Goal: Information Seeking & Learning: Learn about a topic

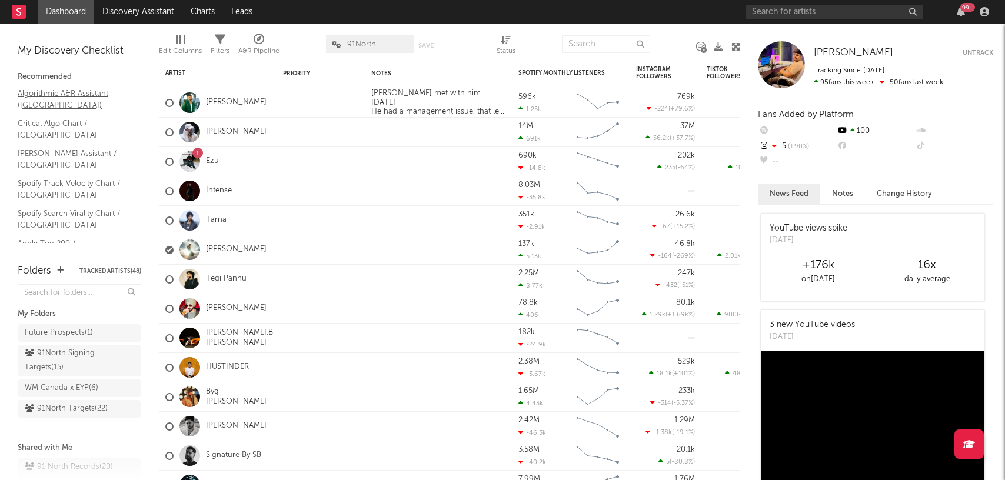
click at [82, 87] on link "Algorithmic A&R Assistant ([GEOGRAPHIC_DATA])" at bounding box center [74, 99] width 112 height 24
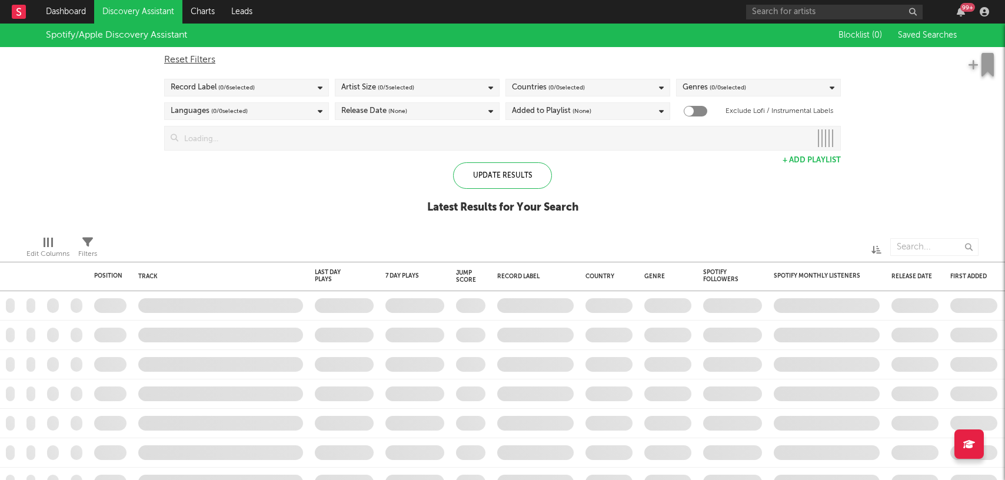
checkbox input "true"
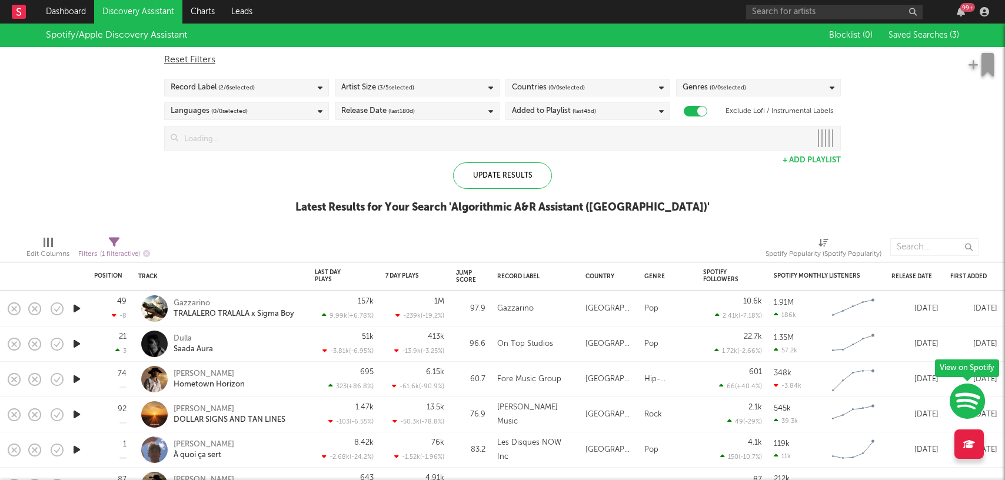
click at [239, 82] on span "( 2 / 6 selected)" at bounding box center [236, 88] width 36 height 14
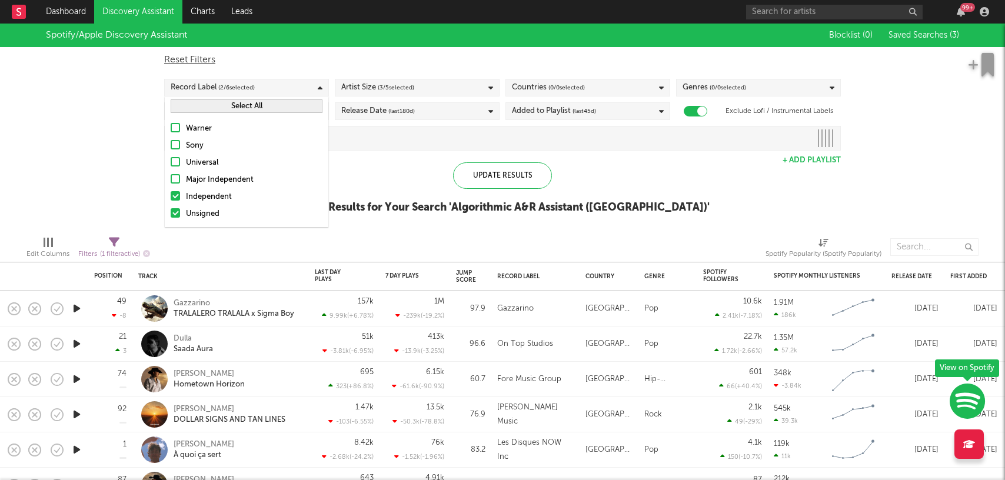
click at [432, 169] on div "Update Results Latest Results for Your Search ' Algorithmic A&R Assistant ([GEO…" at bounding box center [502, 194] width 414 height 64
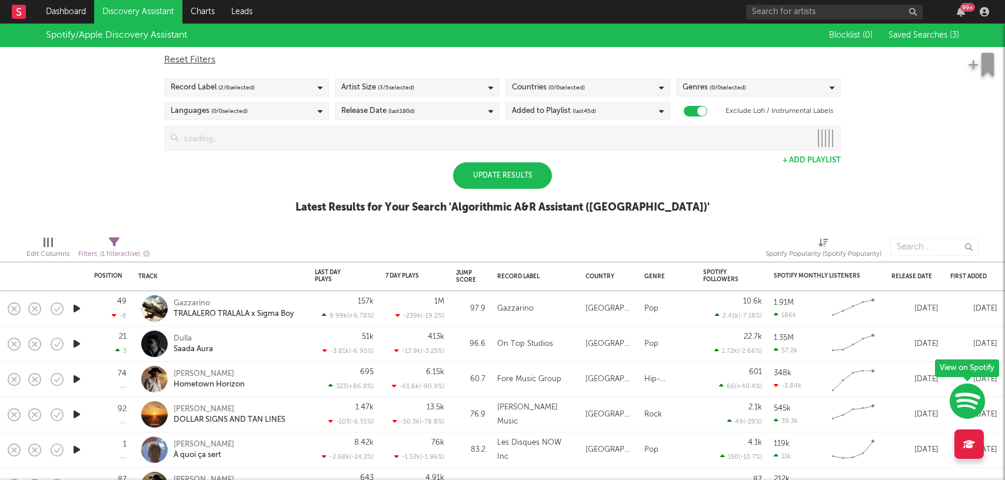
click at [482, 168] on div "Update Results" at bounding box center [502, 175] width 99 height 26
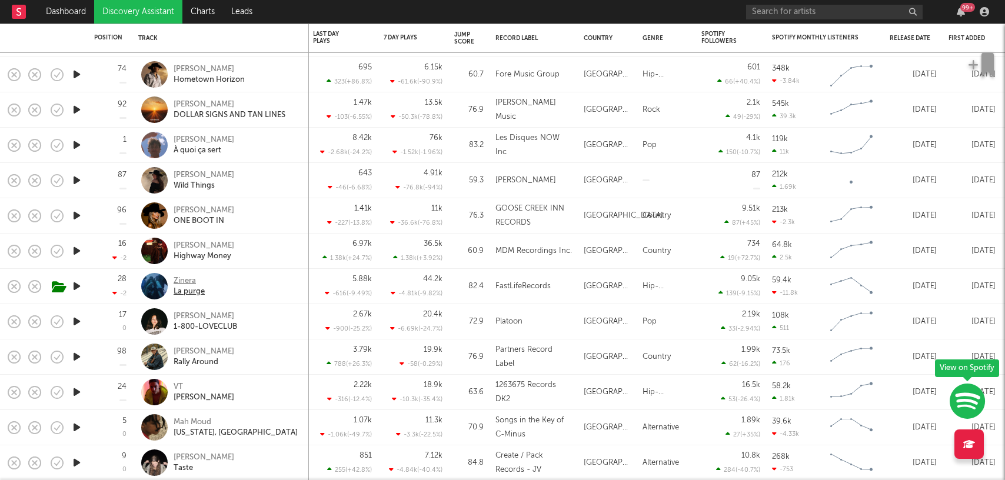
click at [187, 278] on div "Zinera" at bounding box center [189, 281] width 31 height 11
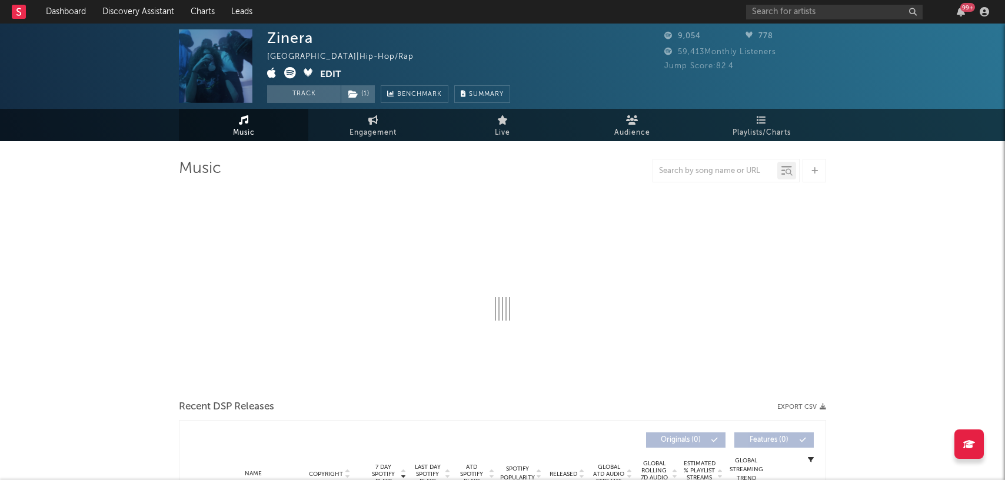
select select "6m"
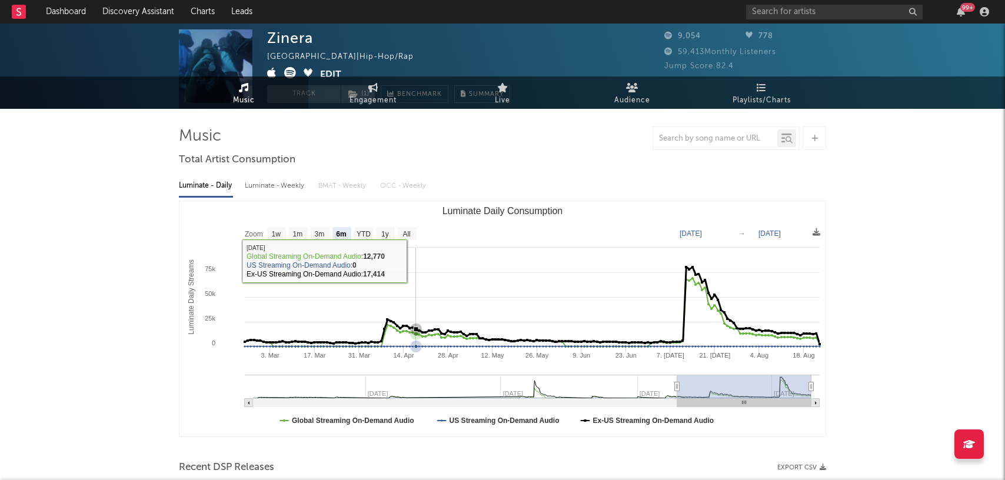
scroll to position [53, 0]
